Goal: Check status: Check status

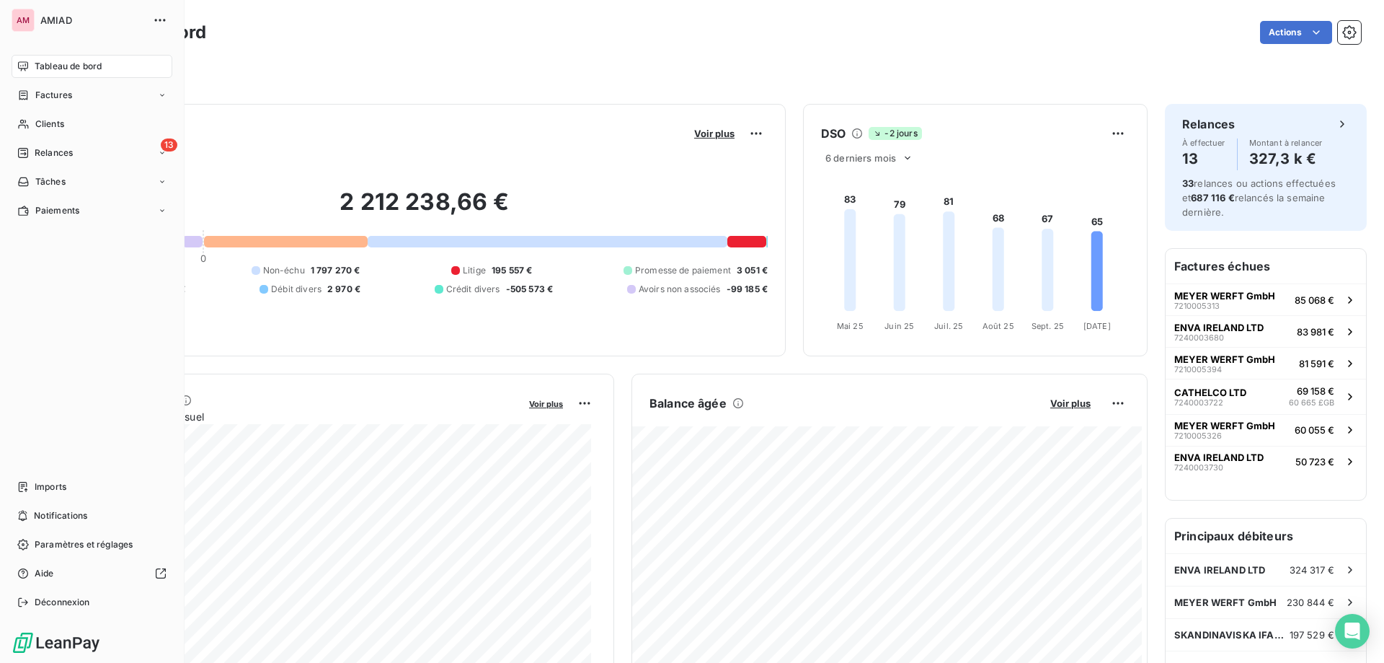
click at [33, 112] on nav "Tableau de bord Factures Clients 13 Relances Tâches Paiements" at bounding box center [92, 138] width 161 height 167
click at [23, 125] on icon at bounding box center [23, 124] width 10 height 9
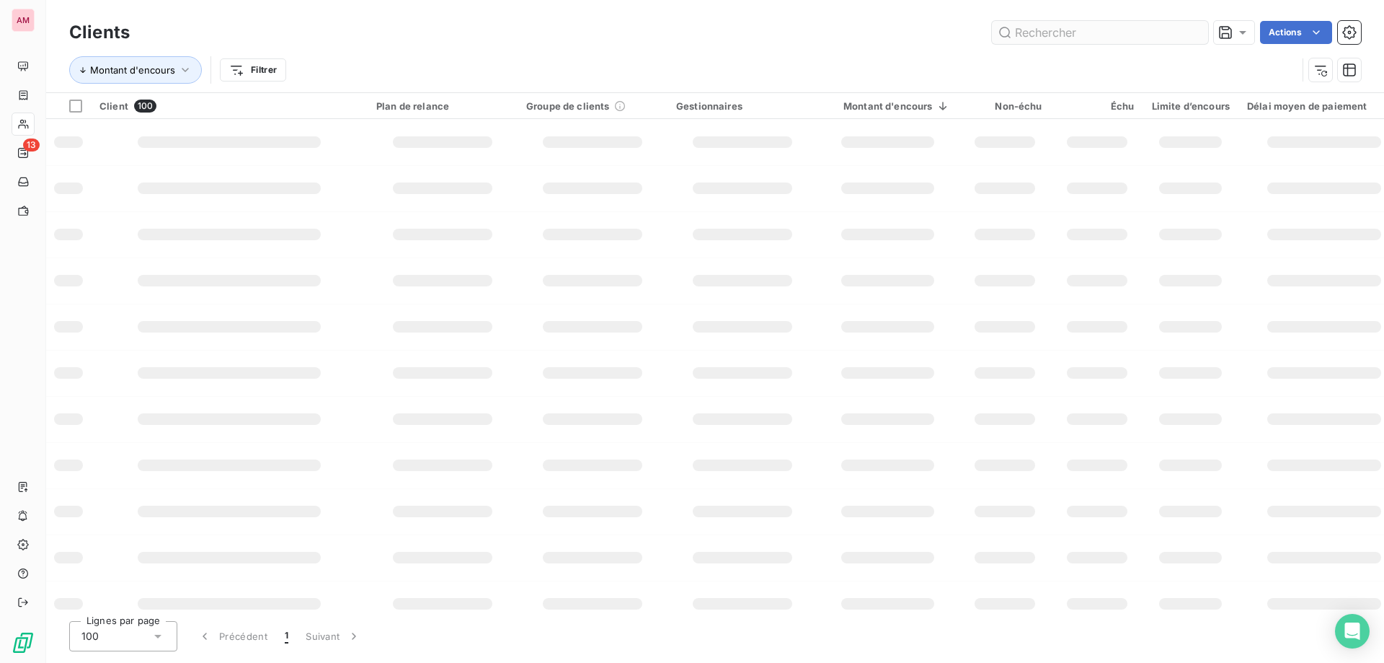
click at [1109, 35] on input "text" at bounding box center [1100, 32] width 216 height 23
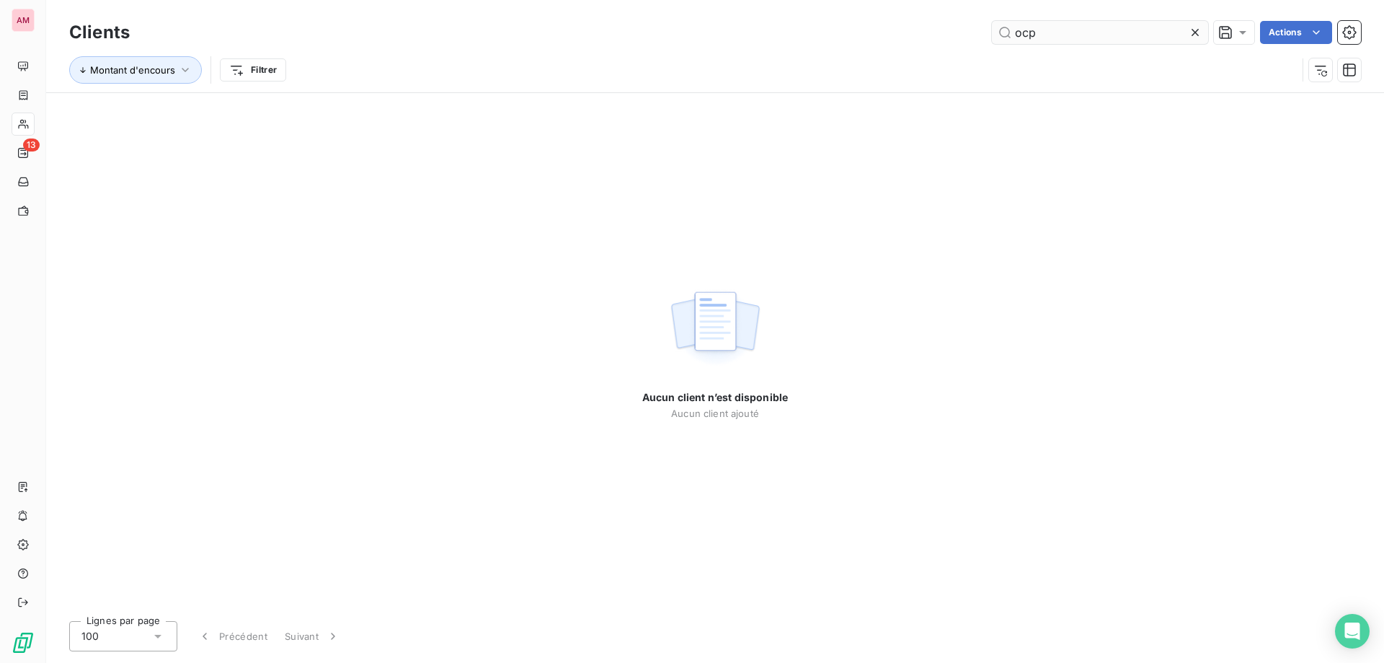
click at [1143, 34] on input "ocp" at bounding box center [1100, 32] width 216 height 23
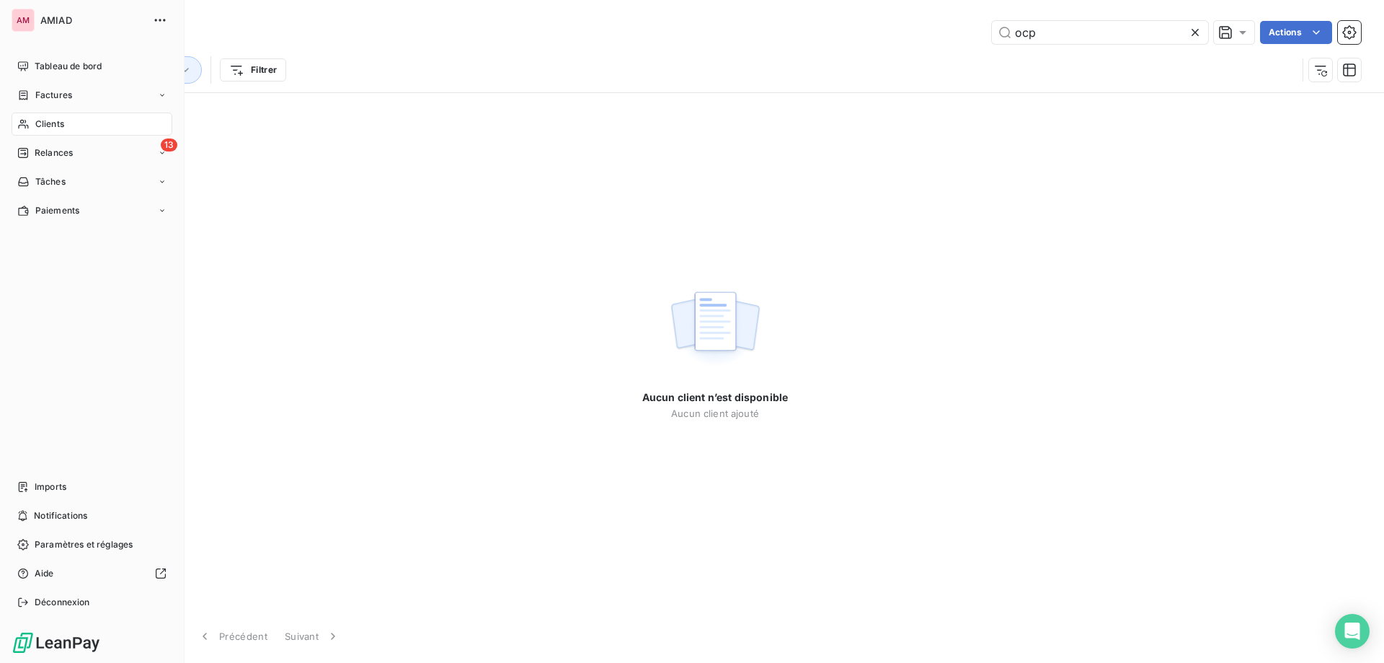
click at [40, 118] on span "Clients" at bounding box center [49, 124] width 29 height 13
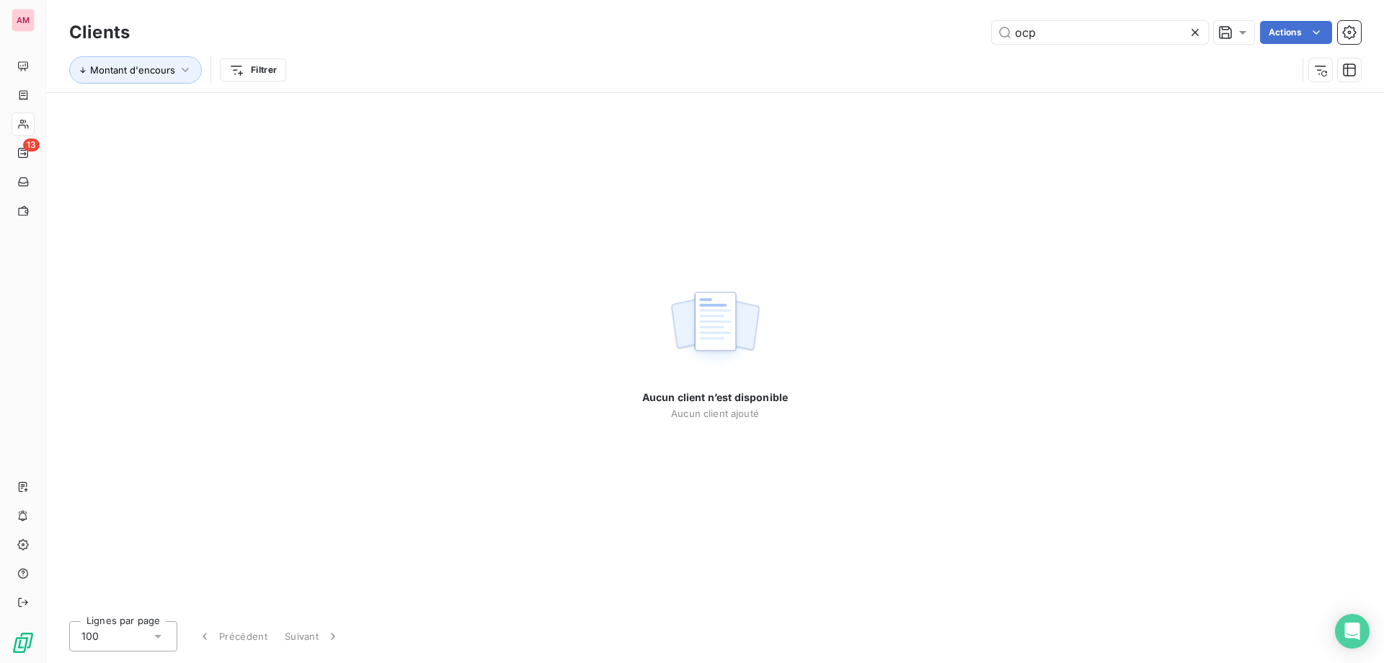
click at [1094, 17] on div "Clients ocp Actions" at bounding box center [715, 32] width 1292 height 30
click at [1097, 27] on input "ocp" at bounding box center [1100, 32] width 216 height 23
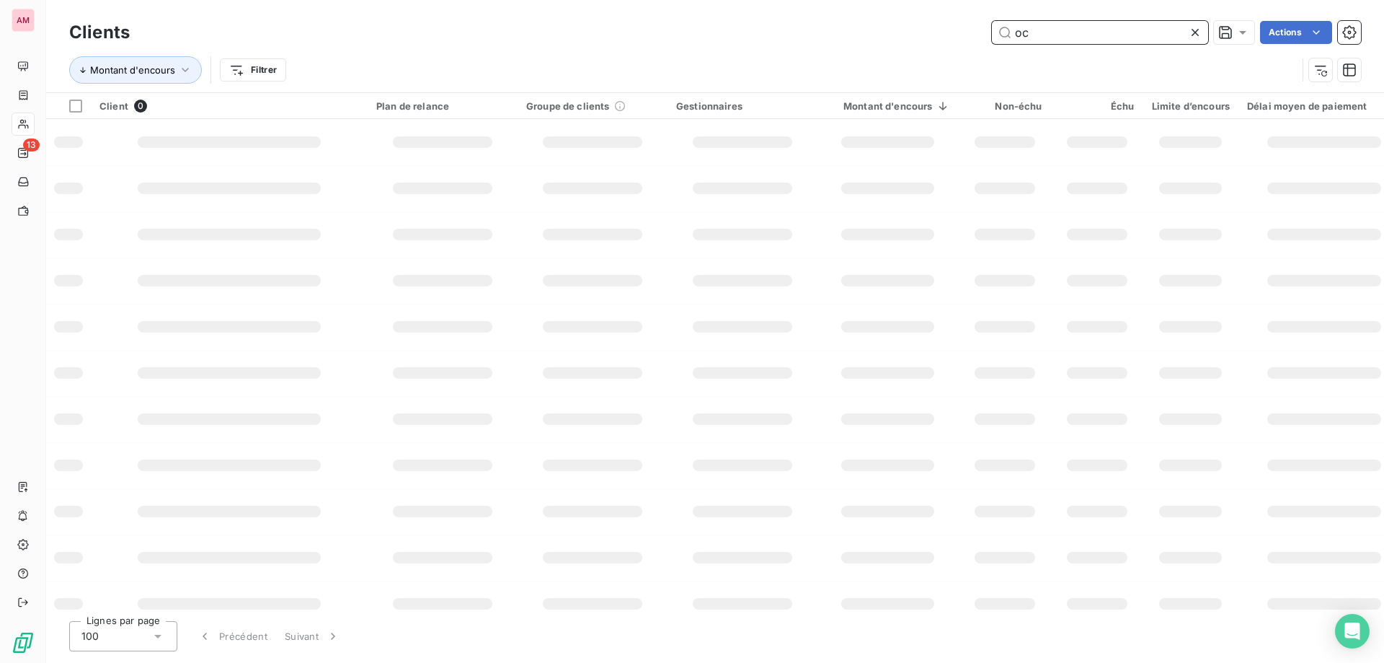
type input "o"
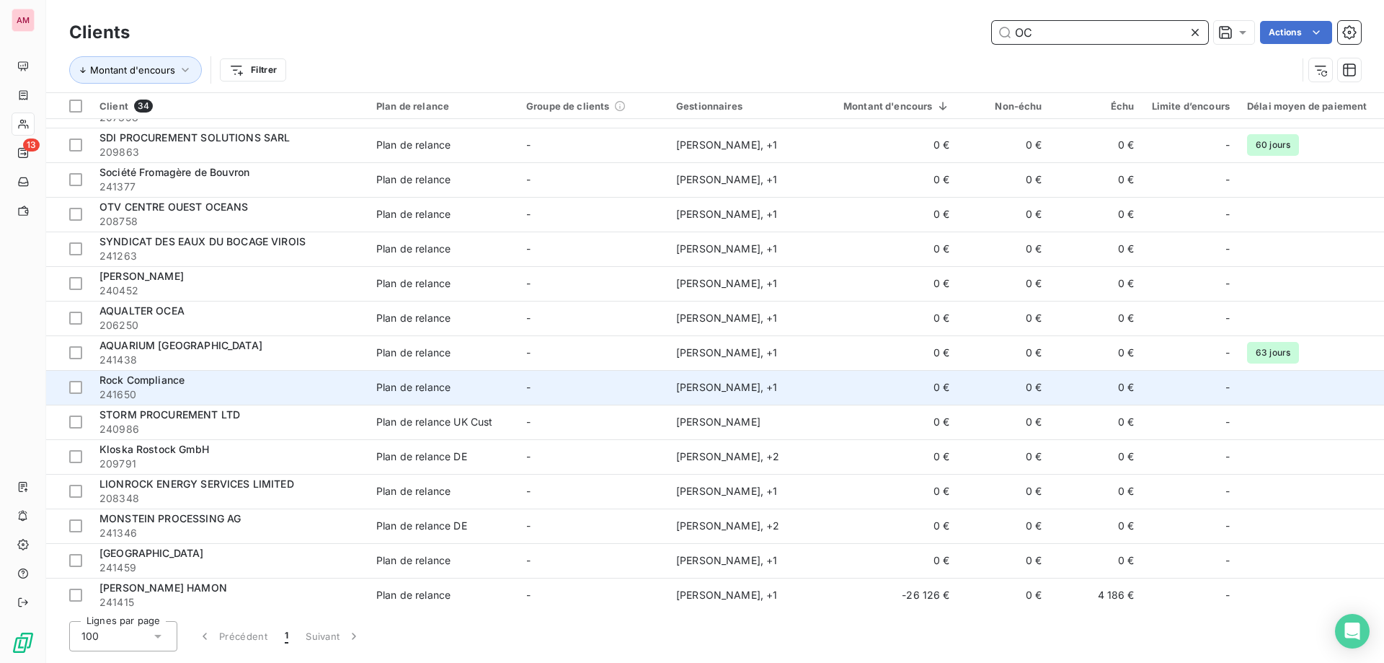
scroll to position [693, 0]
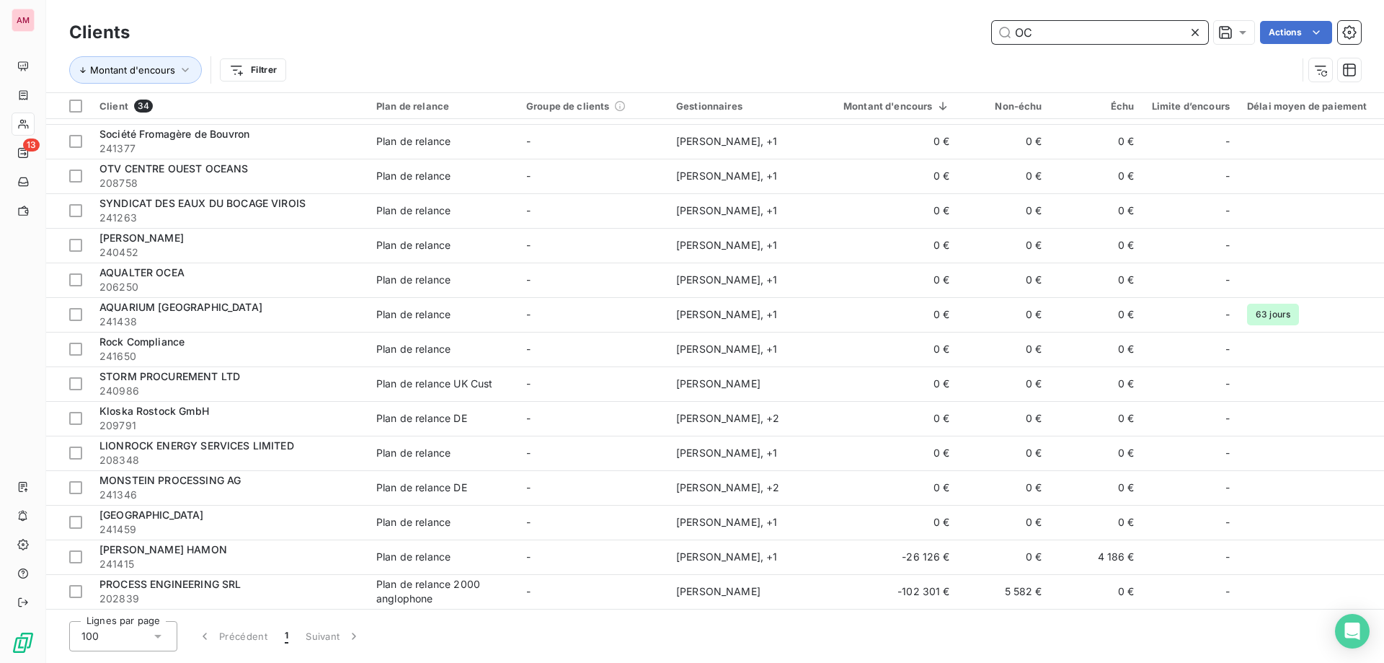
type input "OC"
click at [1199, 29] on icon at bounding box center [1195, 32] width 14 height 14
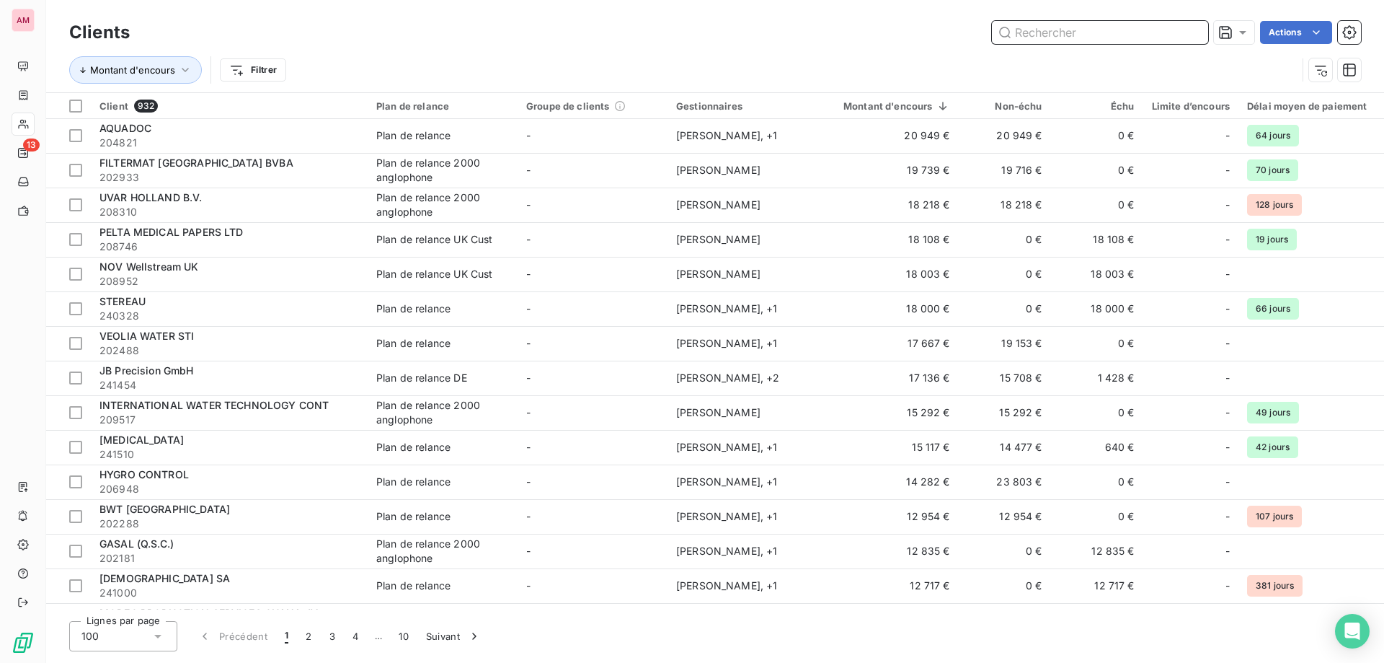
click at [1087, 27] on input "text" at bounding box center [1100, 32] width 216 height 23
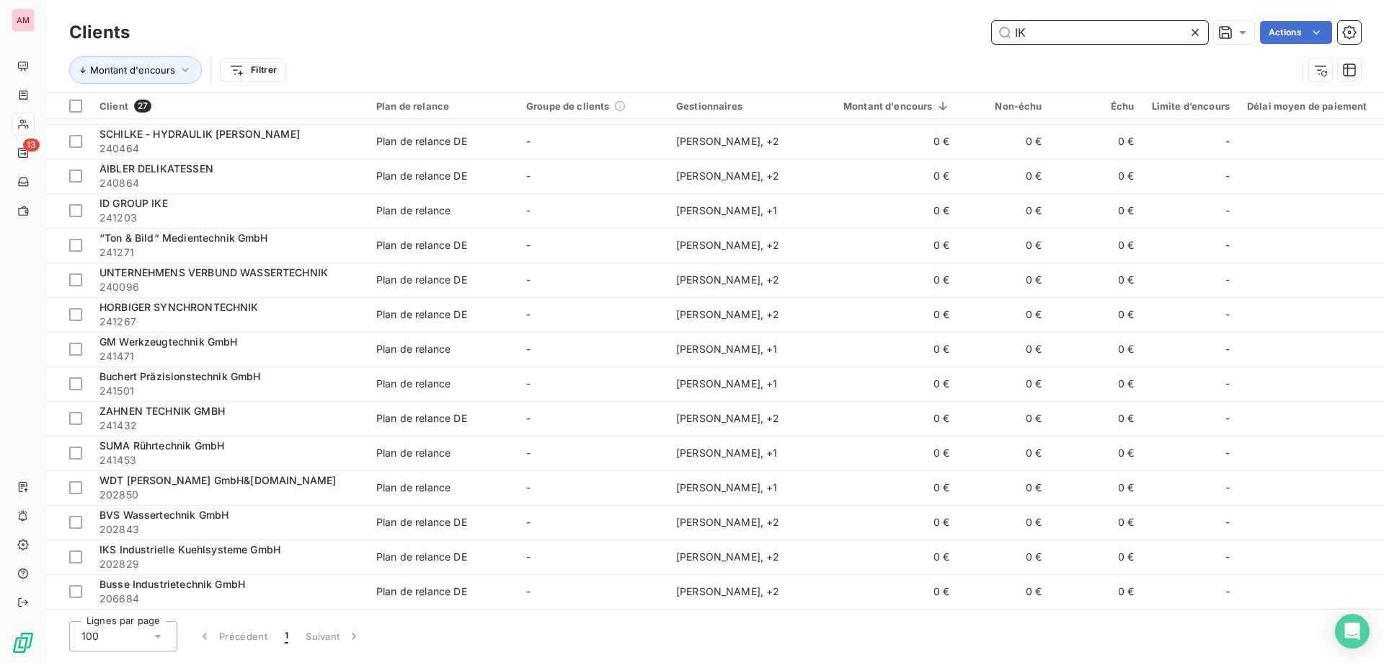
type input "I"
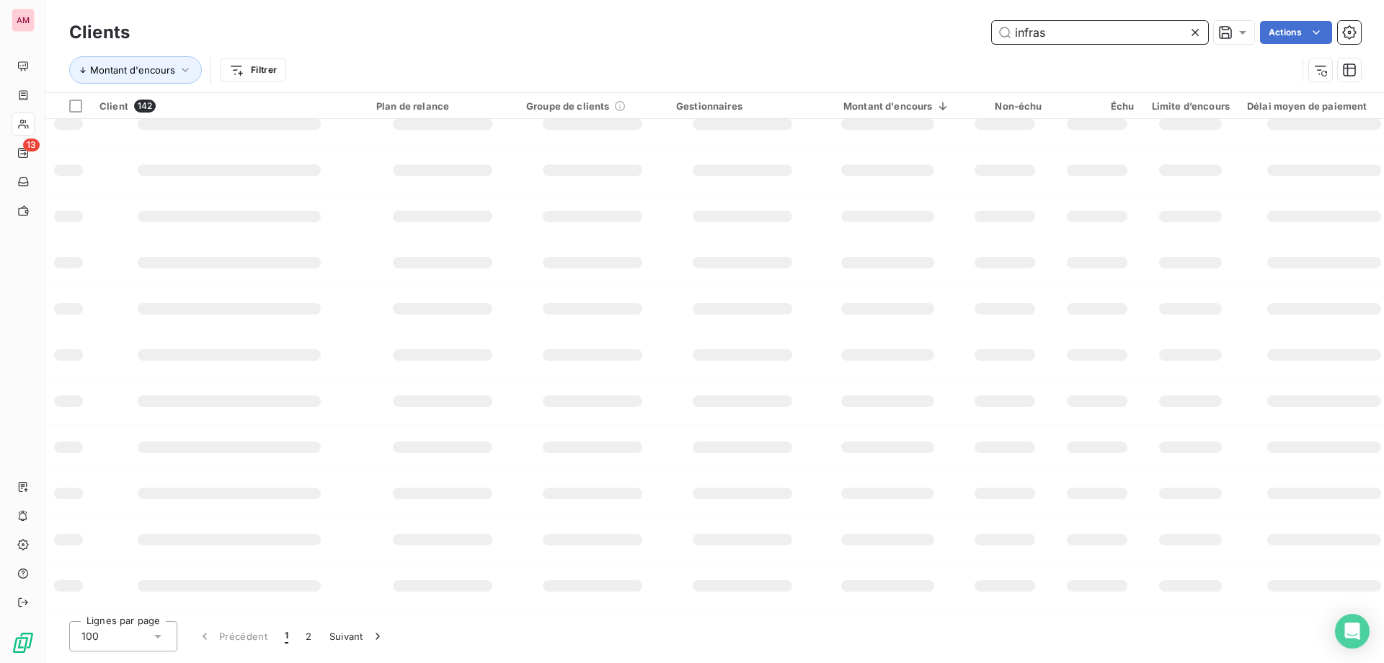
scroll to position [0, 0]
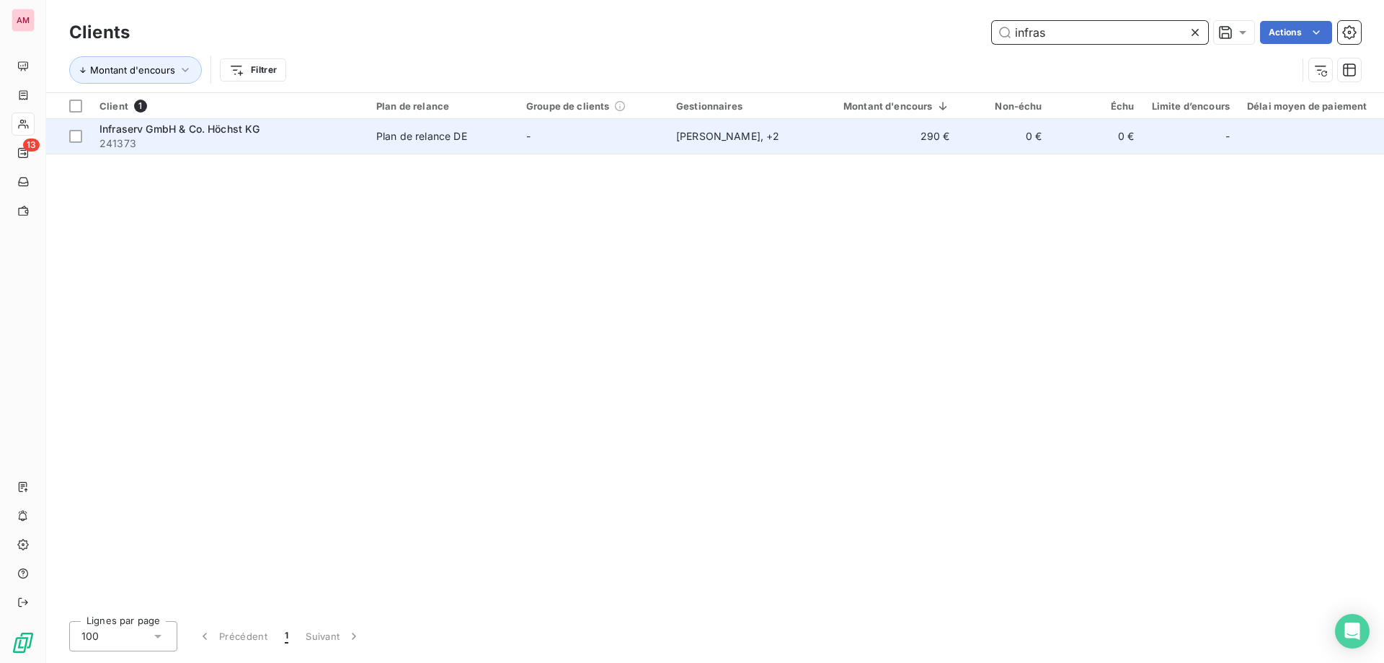
type input "infras"
click at [461, 140] on div "Plan de relance DE" at bounding box center [421, 136] width 91 height 14
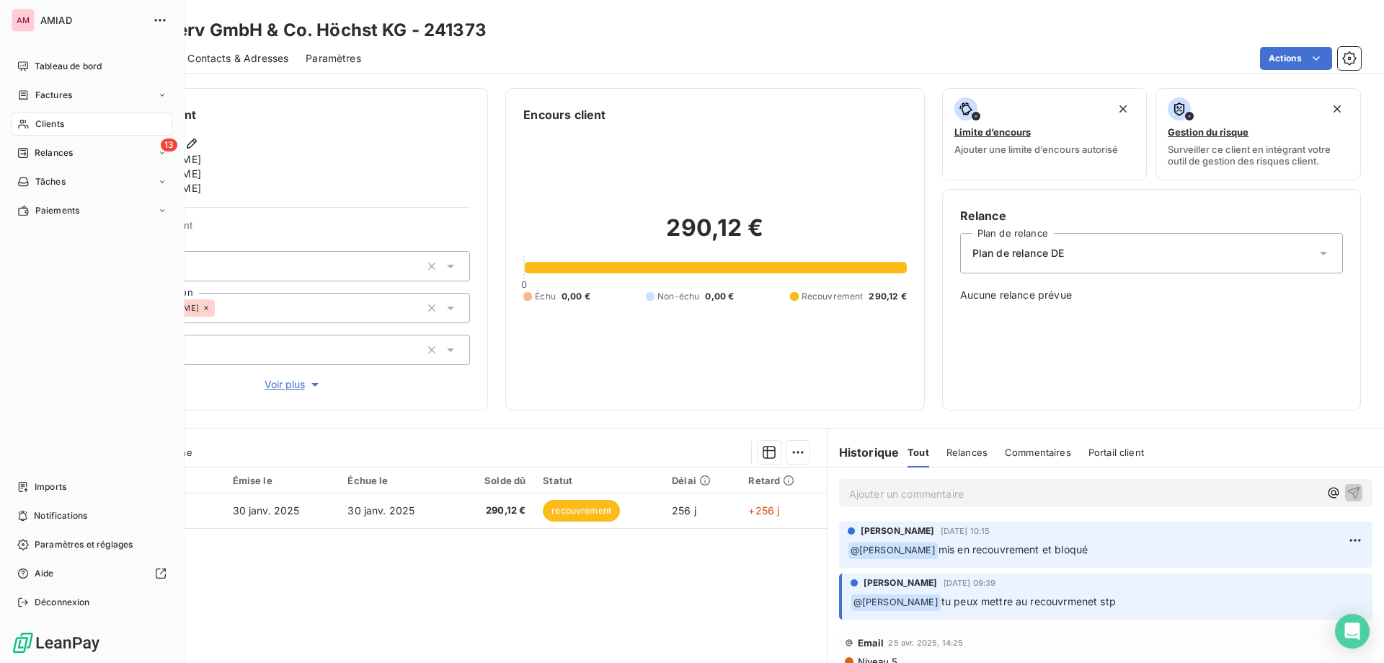
click at [40, 118] on span "Clients" at bounding box center [49, 124] width 29 height 13
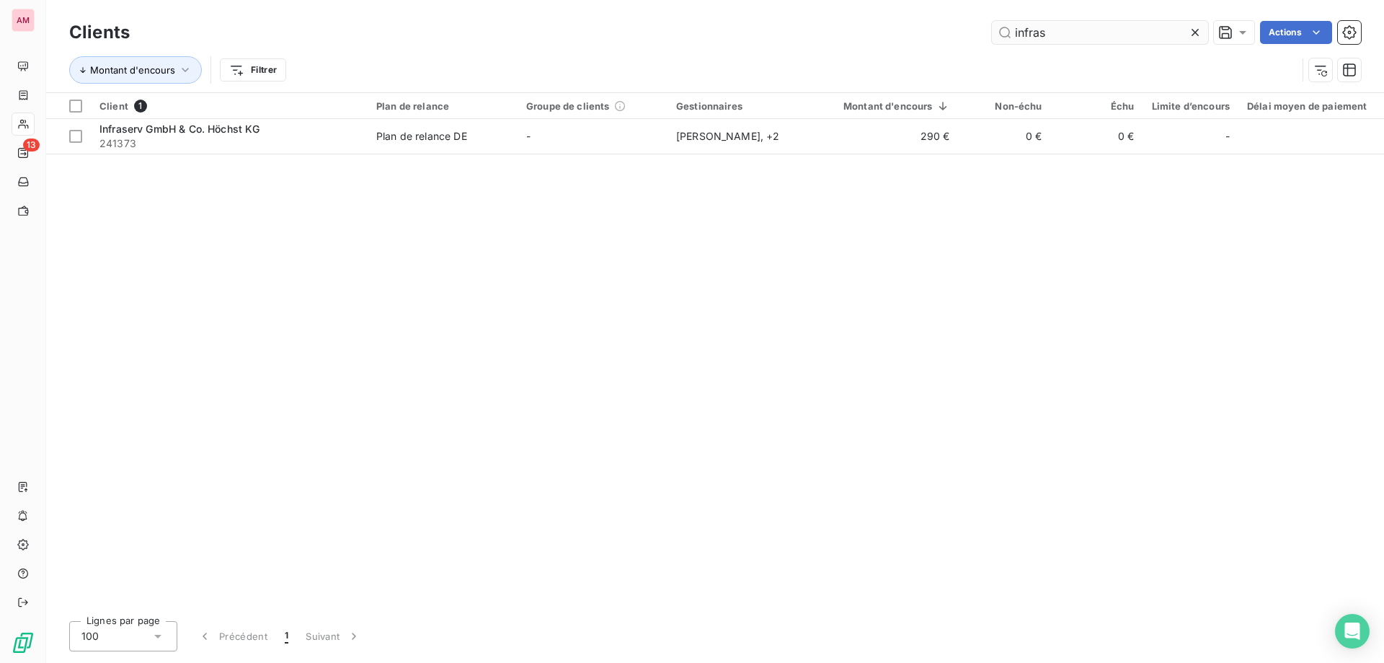
click at [1186, 38] on input "infras" at bounding box center [1100, 32] width 216 height 23
click at [1190, 32] on icon at bounding box center [1195, 32] width 14 height 14
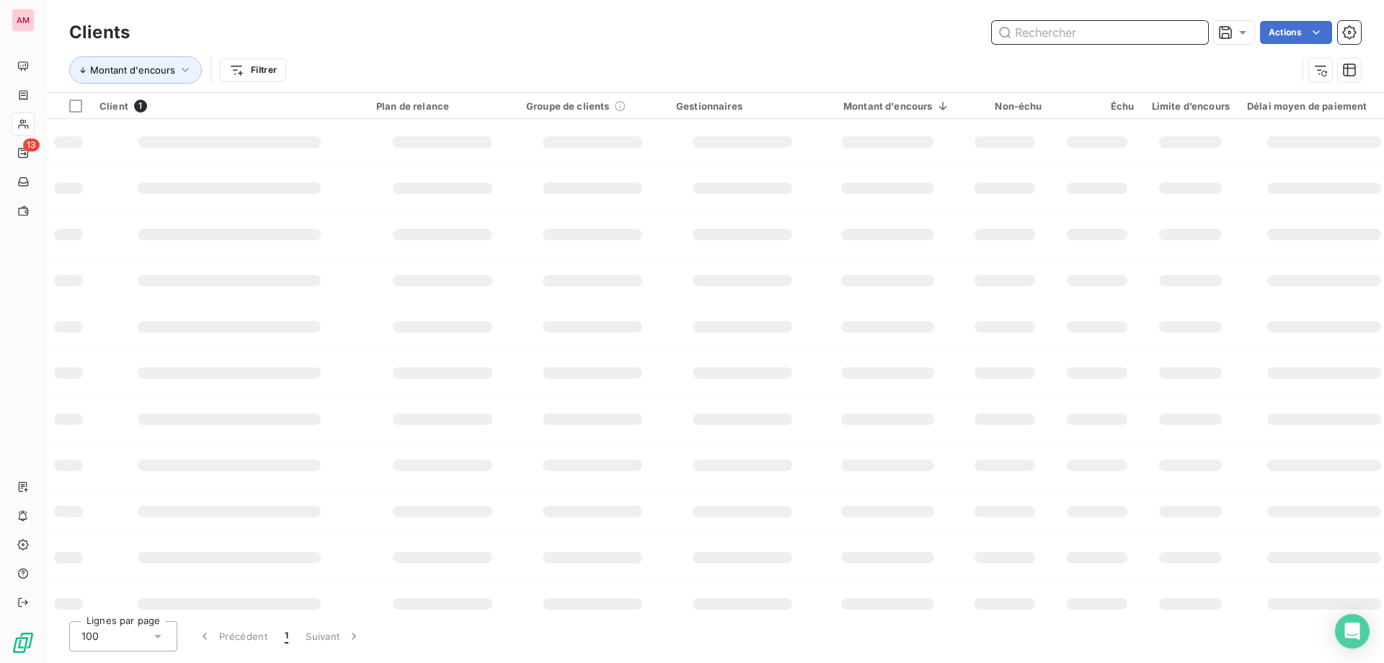
drag, startPoint x: 1071, startPoint y: 32, endPoint x: 1063, endPoint y: 27, distance: 9.0
click at [1067, 29] on input "text" at bounding box center [1100, 32] width 216 height 23
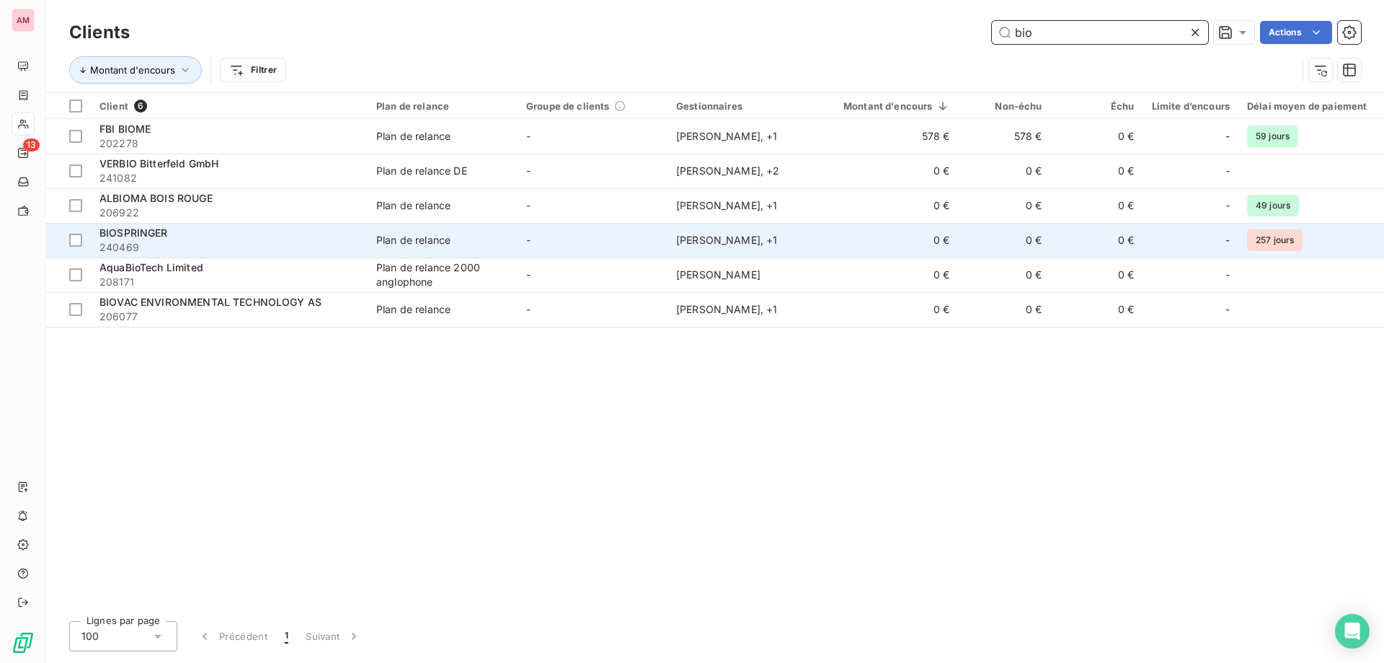
type input "bio"
click at [121, 225] on td "BIOSPRINGER 240469" at bounding box center [229, 240] width 277 height 35
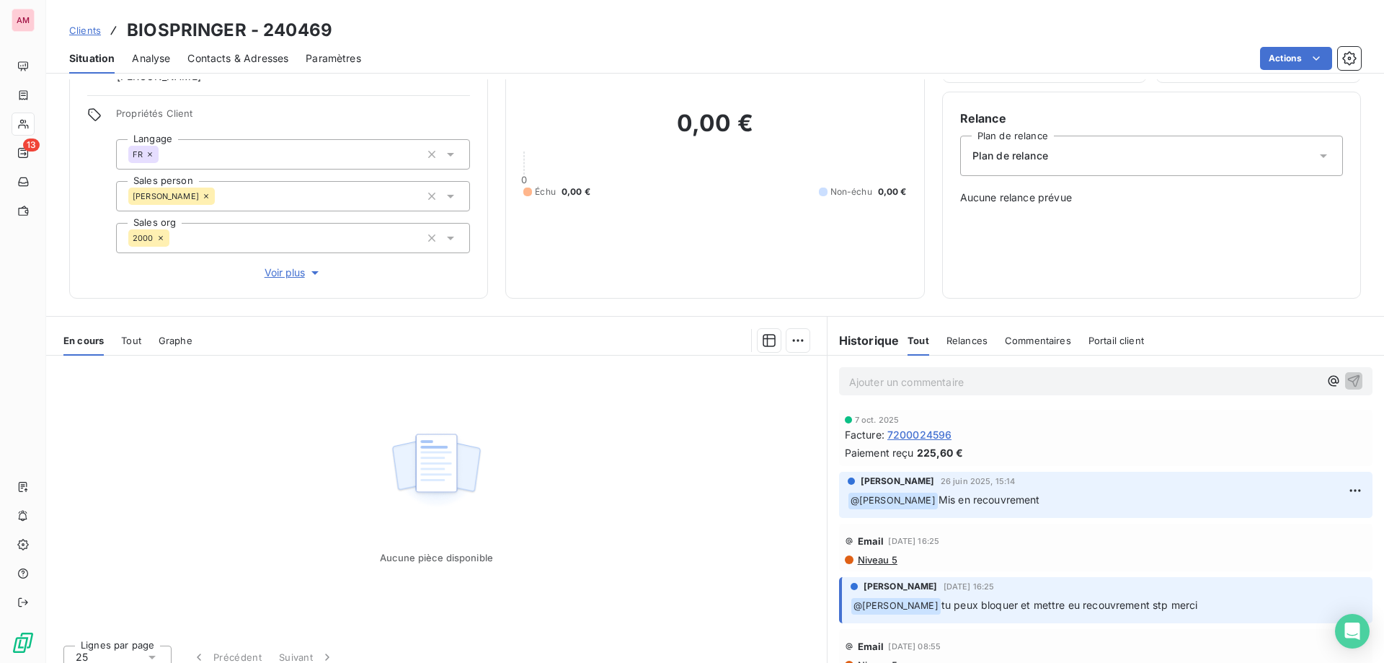
scroll to position [111, 0]
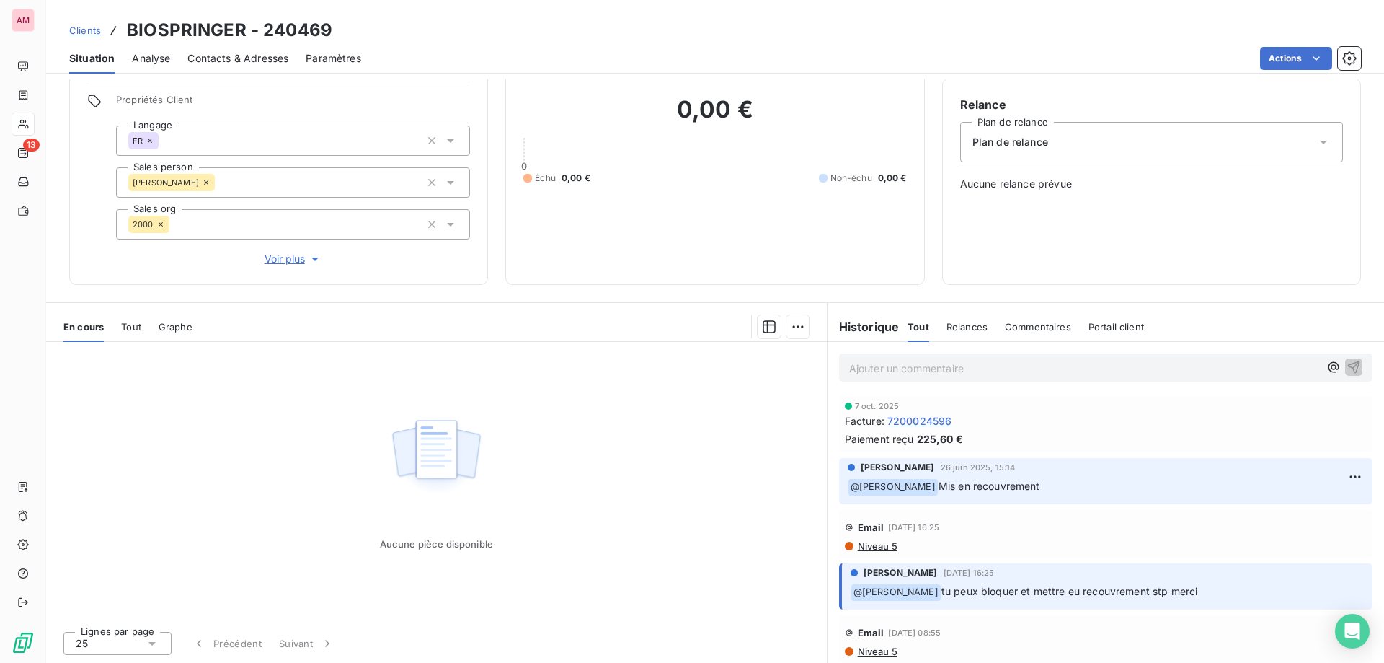
click at [505, 490] on div "Aucune pièce disponible" at bounding box center [436, 481] width 781 height 278
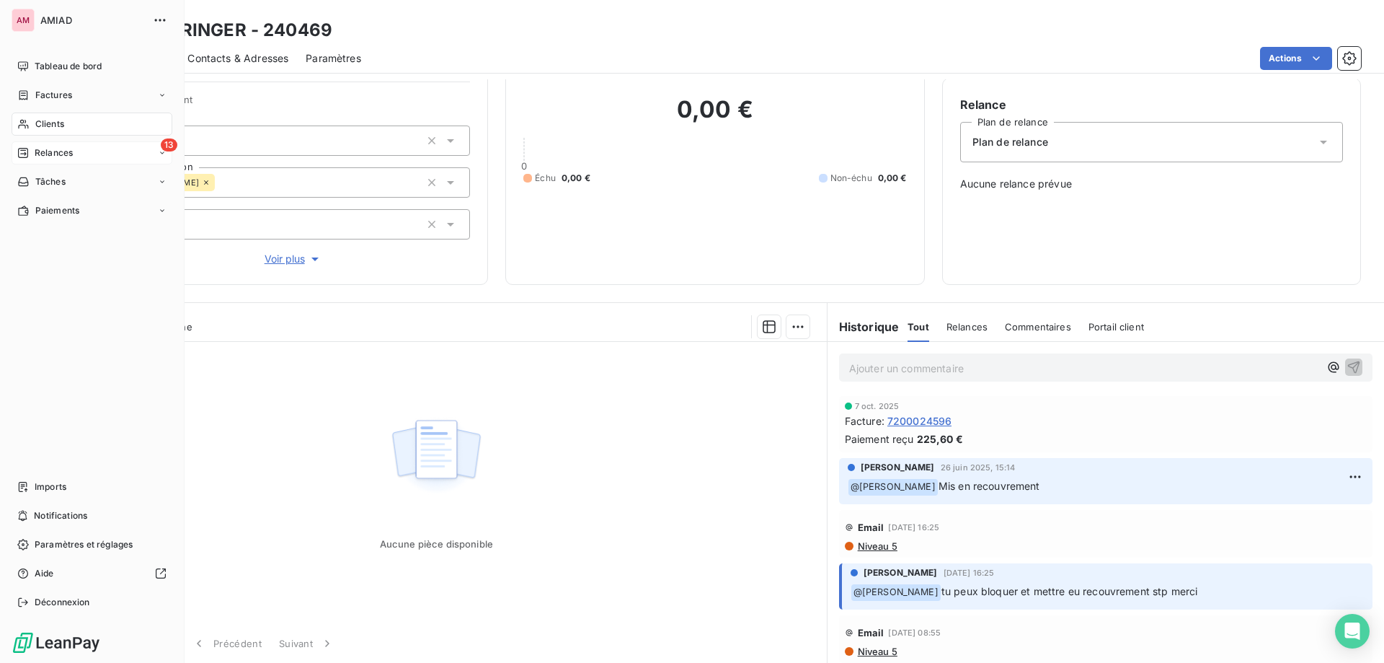
click at [27, 160] on div "13 Relances" at bounding box center [92, 152] width 161 height 23
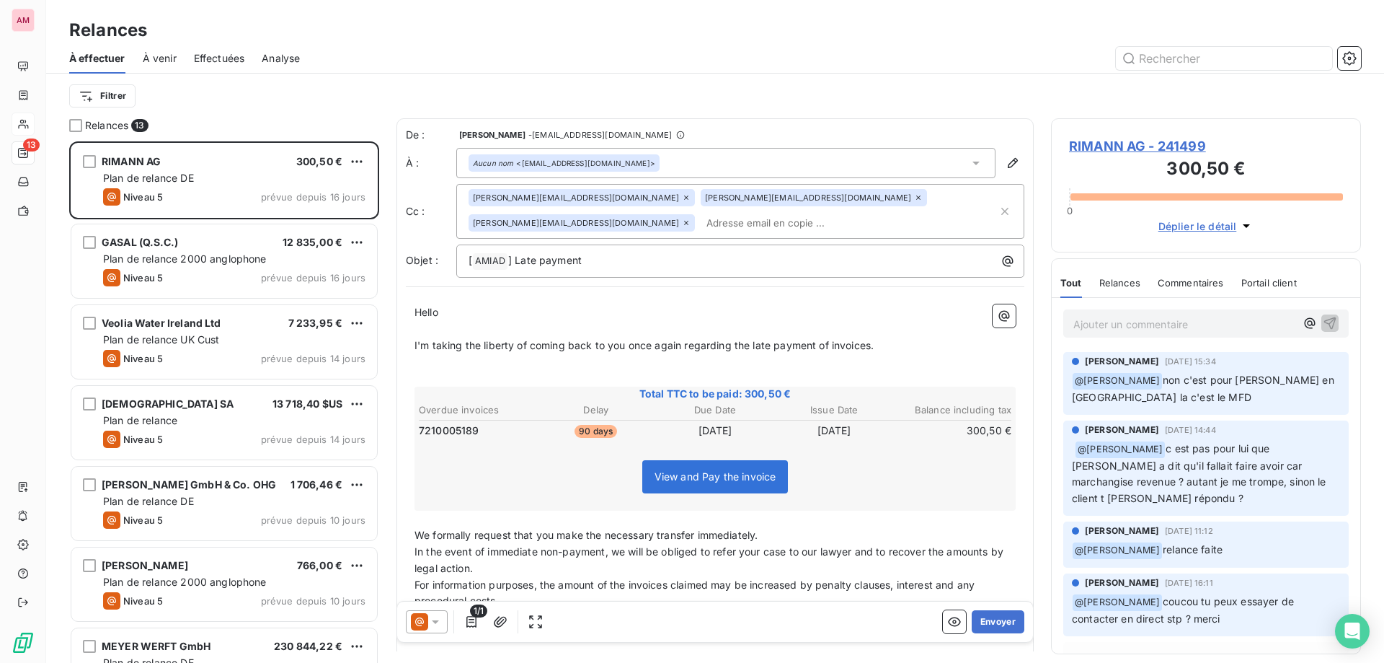
scroll to position [510, 299]
click at [113, 89] on html "AM 13 Relances À effectuer À venir Effectuées Analyse Filtrer Relances 13 RIMAN…" at bounding box center [692, 331] width 1384 height 663
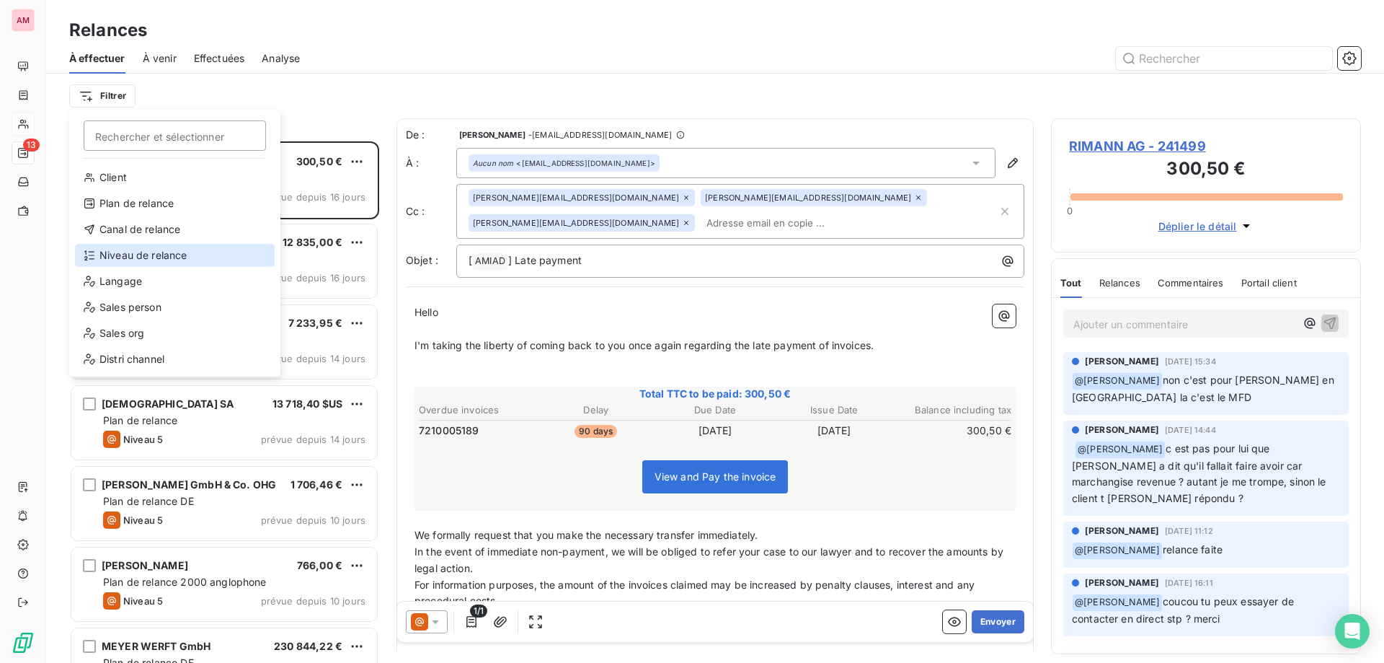
click at [147, 255] on div "Niveau de relance" at bounding box center [175, 255] width 200 height 23
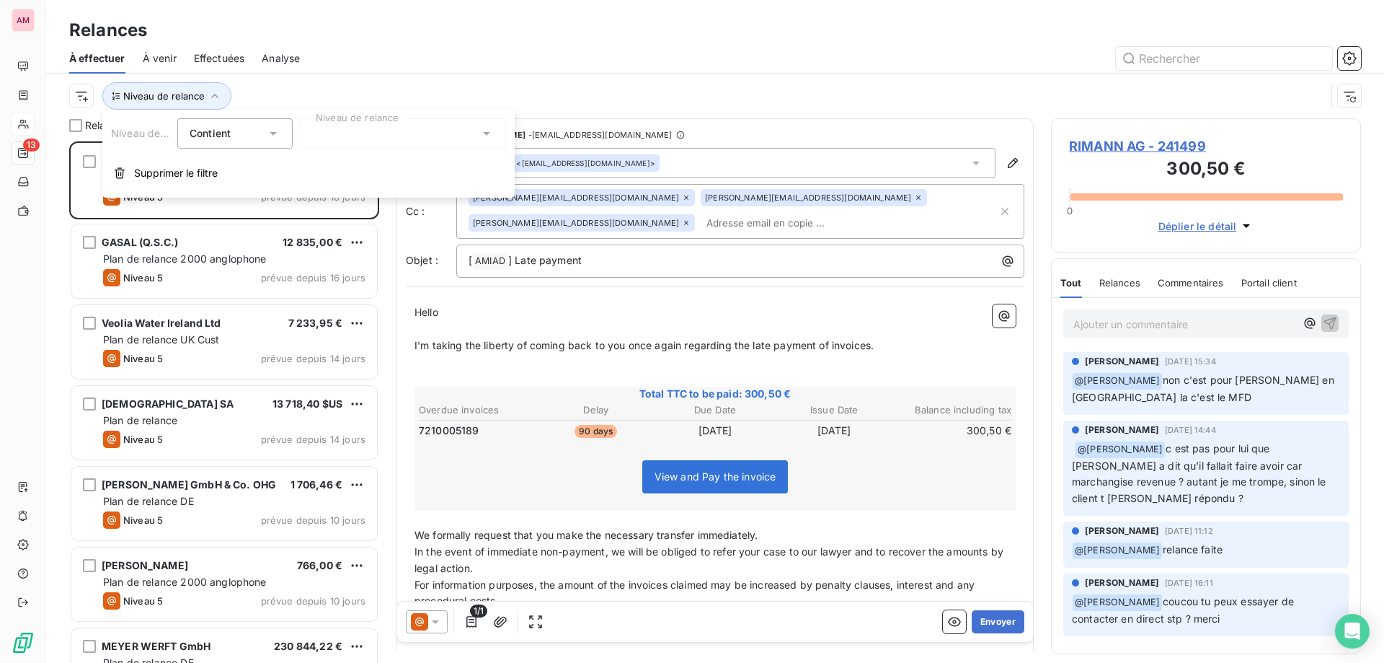
click at [368, 118] on div "Niveau de relance Contient is Niveau de relance Supprimer le filtre" at bounding box center [308, 154] width 412 height 88
click at [247, 143] on div "Contient is" at bounding box center [234, 133] width 115 height 30
click at [382, 123] on div at bounding box center [402, 133] width 208 height 30
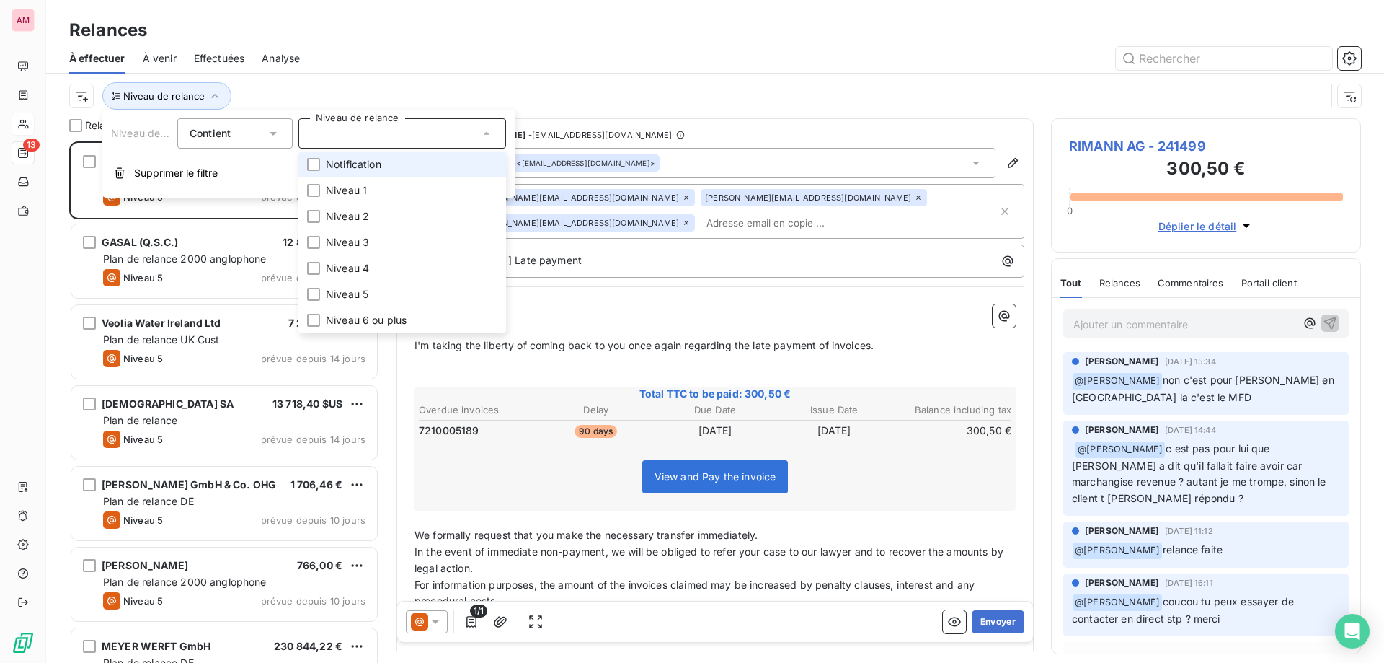
drag, startPoint x: 345, startPoint y: 159, endPoint x: 345, endPoint y: 168, distance: 9.4
click at [346, 159] on span "Notification" at bounding box center [354, 164] width 56 height 14
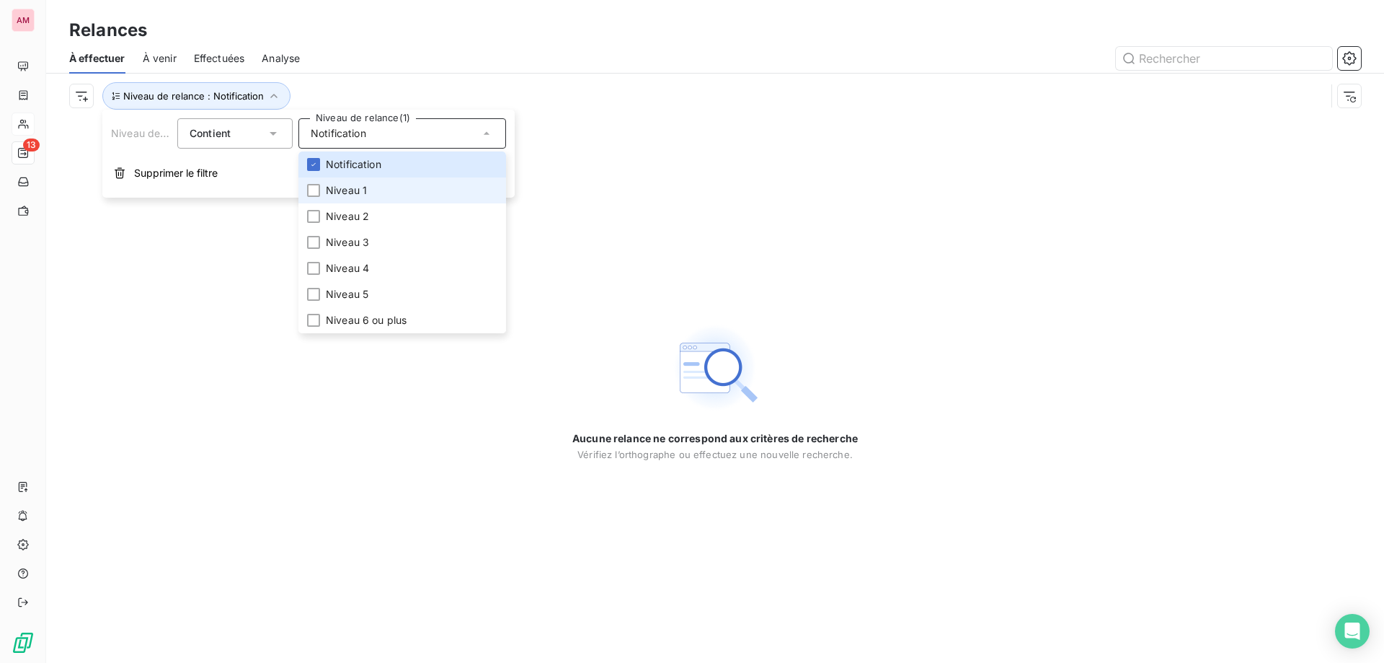
click at [340, 183] on span "Niveau 1" at bounding box center [346, 190] width 41 height 14
click at [344, 213] on span "Niveau 2" at bounding box center [347, 216] width 43 height 14
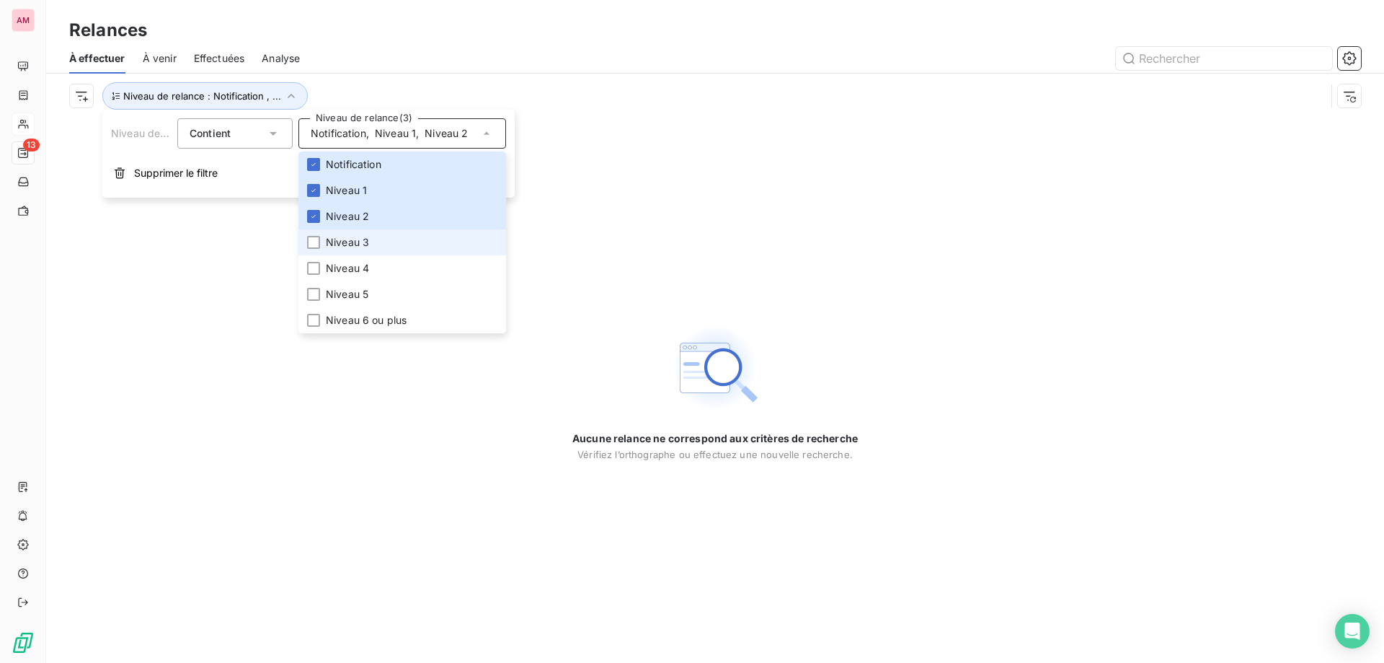
click at [354, 245] on span "Niveau 3" at bounding box center [347, 242] width 43 height 14
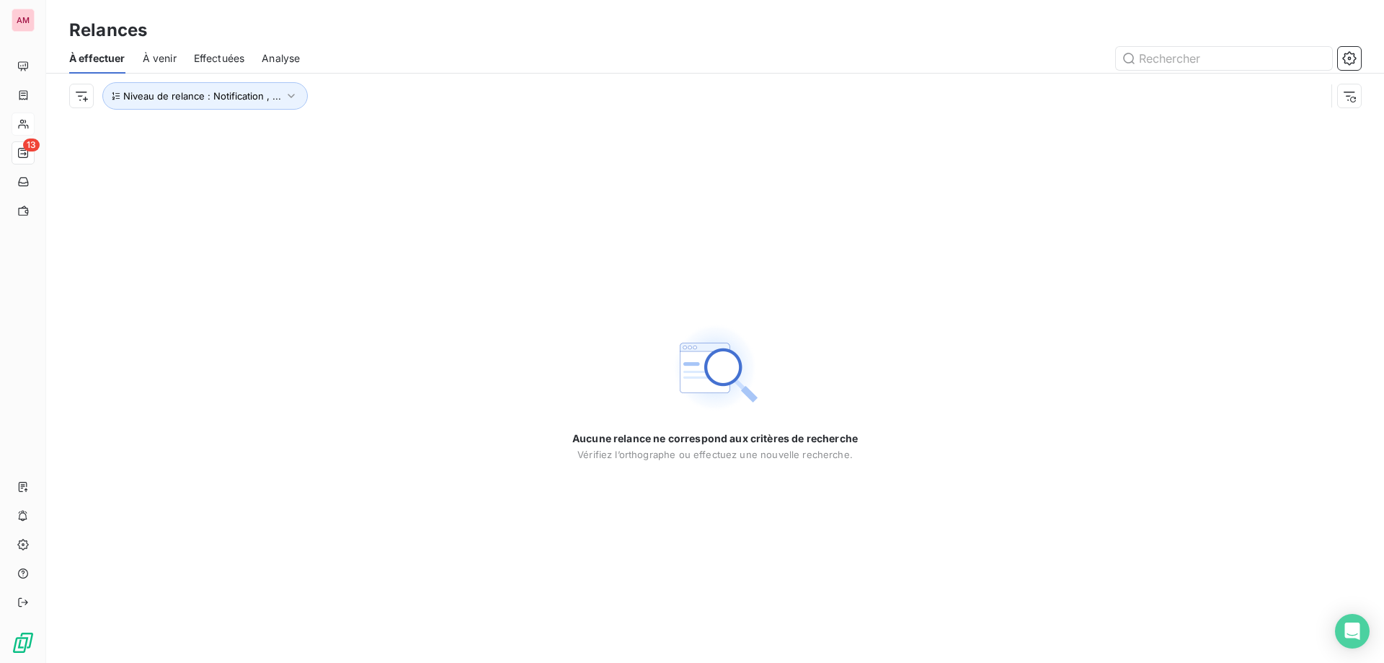
click at [630, 158] on div "Aucune relance ne correspond aux critères de recherche [PERSON_NAME] l’orthogra…" at bounding box center [715, 390] width 1338 height 544
click at [183, 97] on span "Niveau de relance : Notification , ..." at bounding box center [202, 96] width 158 height 12
click at [417, 127] on span "," at bounding box center [417, 133] width 3 height 14
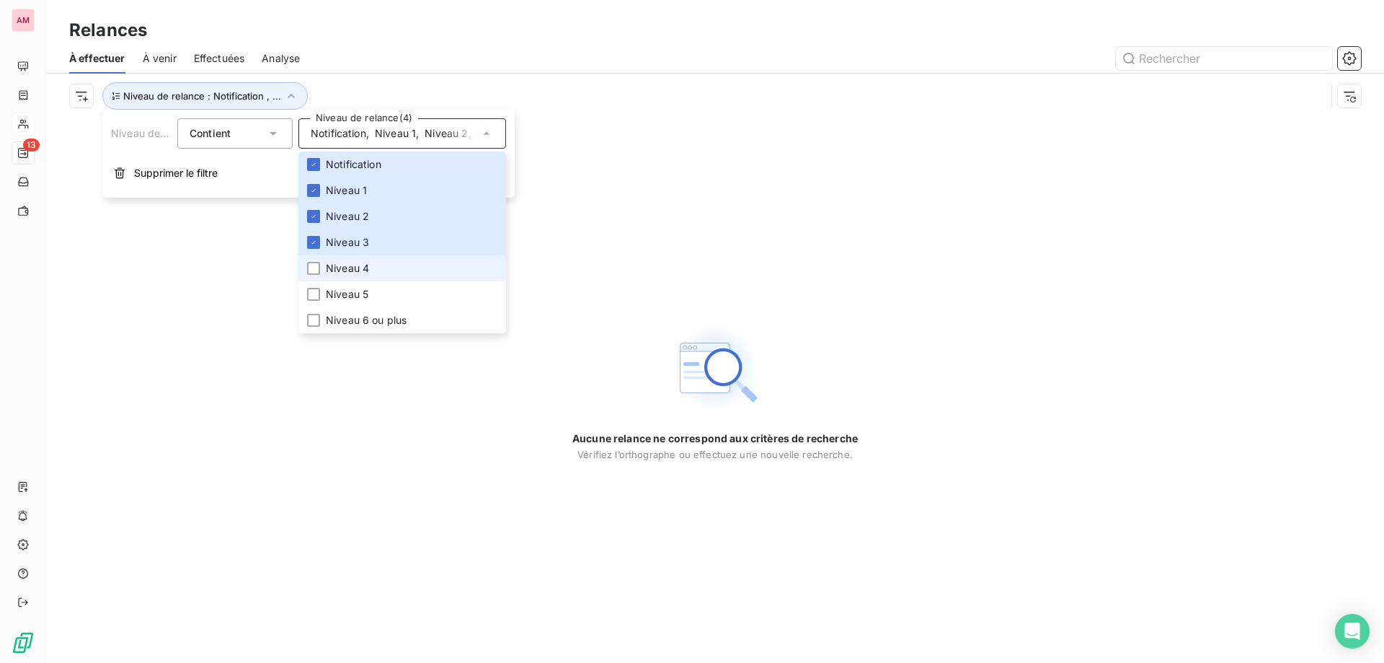
click at [351, 273] on span "Niveau 4" at bounding box center [347, 268] width 43 height 14
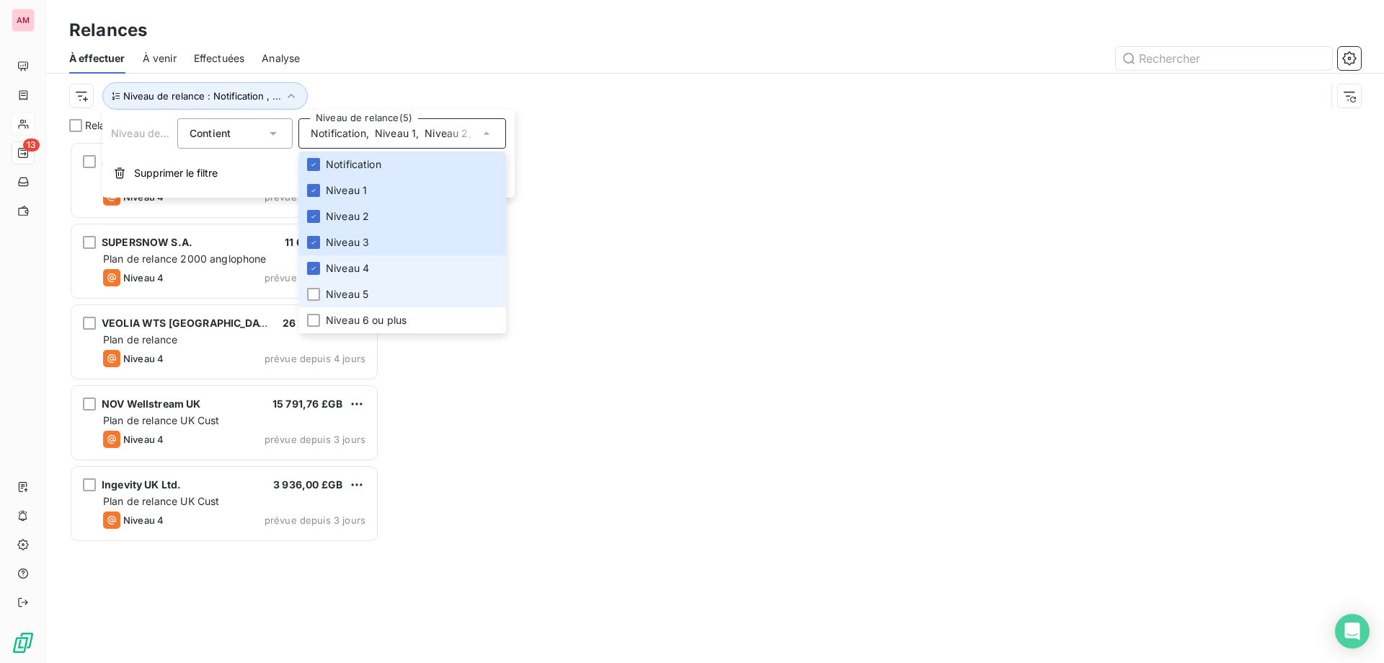
scroll to position [510, 299]
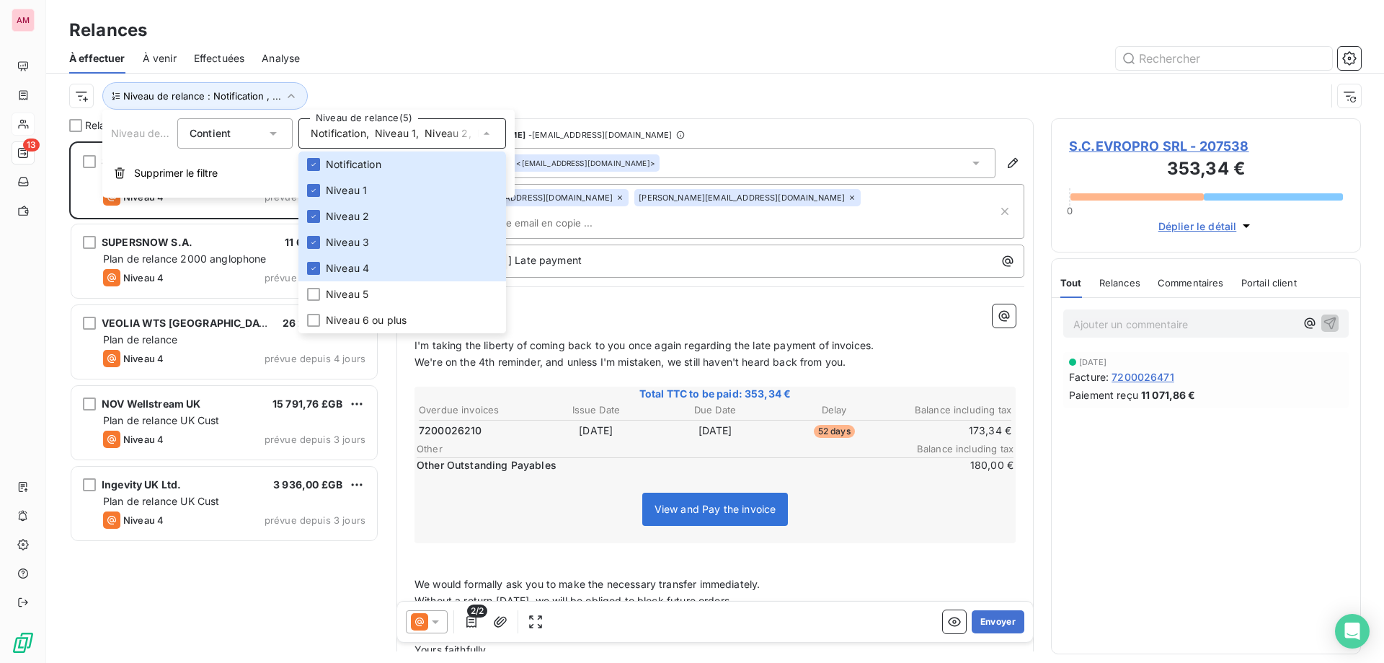
click at [630, 77] on div "Niveau de relance : Notification , ..." at bounding box center [715, 96] width 1292 height 45
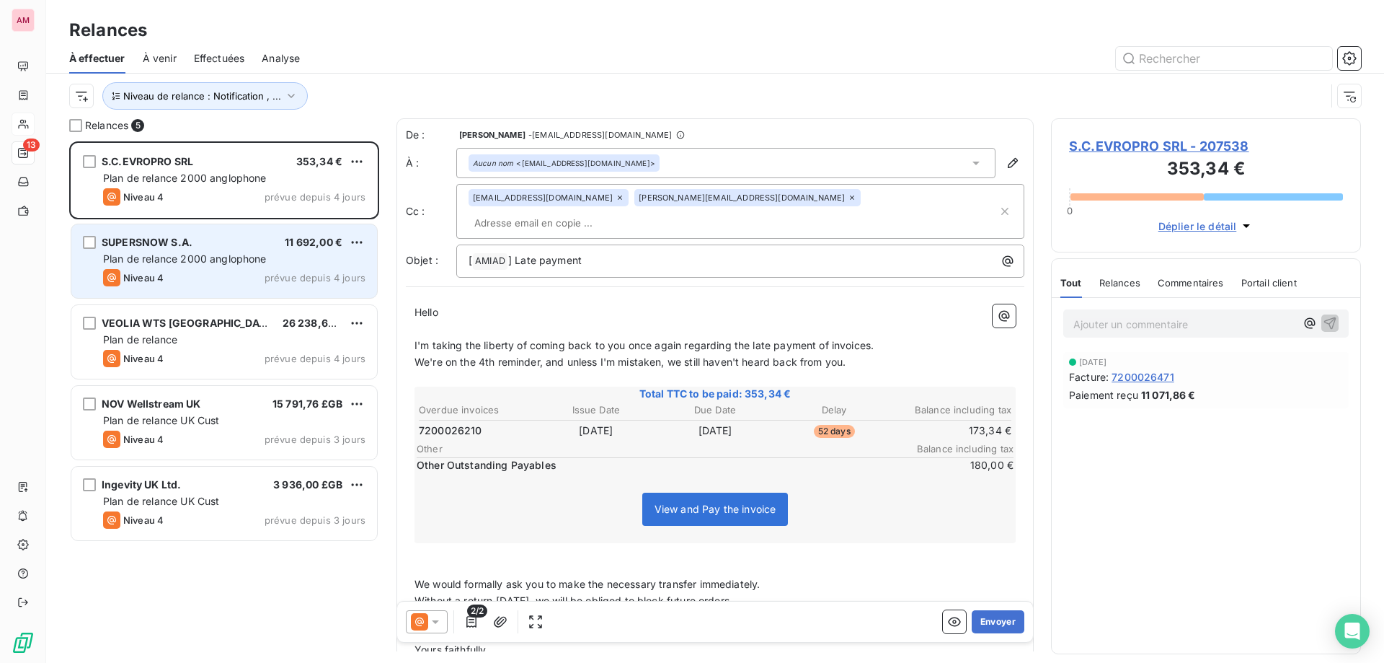
click at [167, 286] on div "SUPERSNOW S.A. 11 692,00 € Plan de relance 2000 anglophone Niveau 4 prévue depu…" at bounding box center [224, 261] width 306 height 74
